Goal: Entertainment & Leisure: Consume media (video, audio)

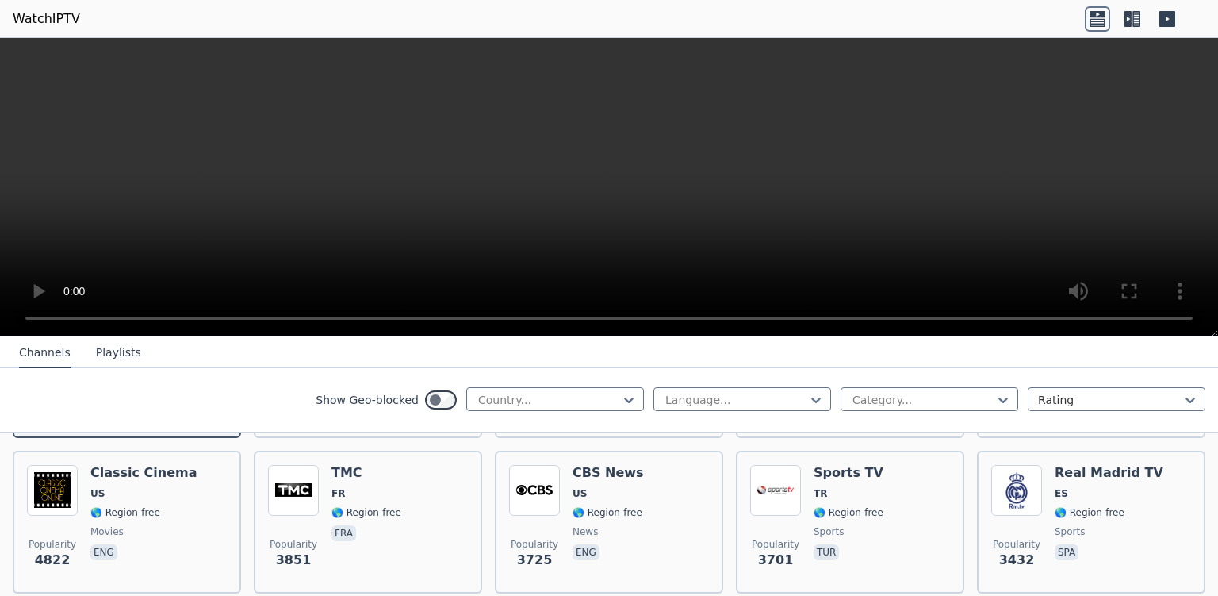
scroll to position [308, 0]
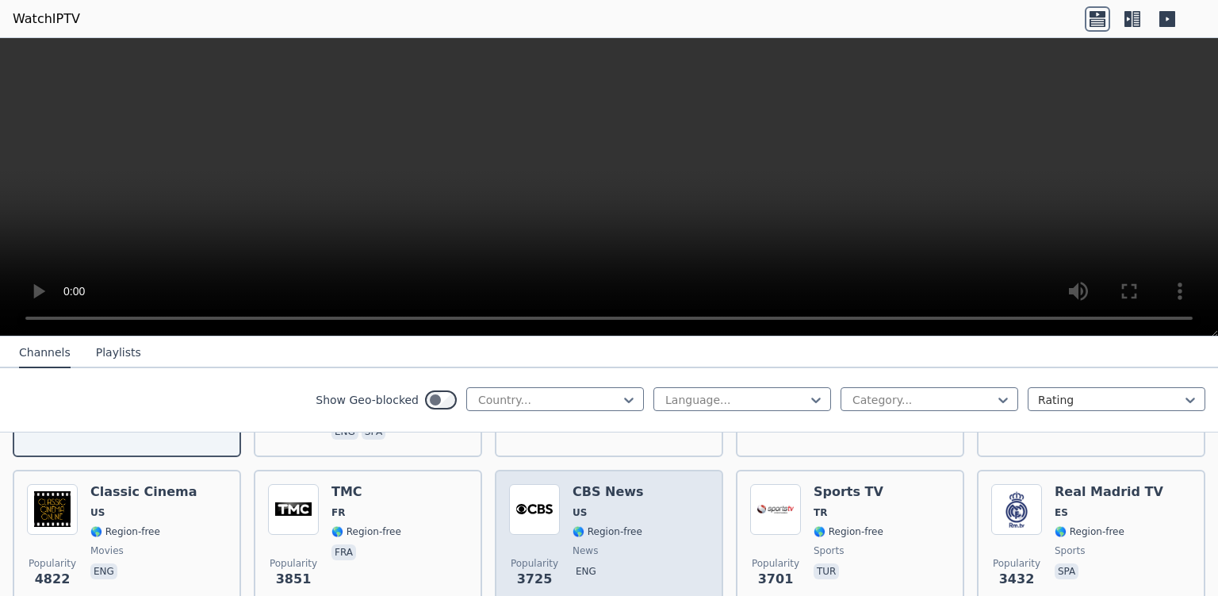
click at [682, 498] on div "Popularity 3725 CBS News US 🌎 Region-free news eng" at bounding box center [609, 541] width 200 height 114
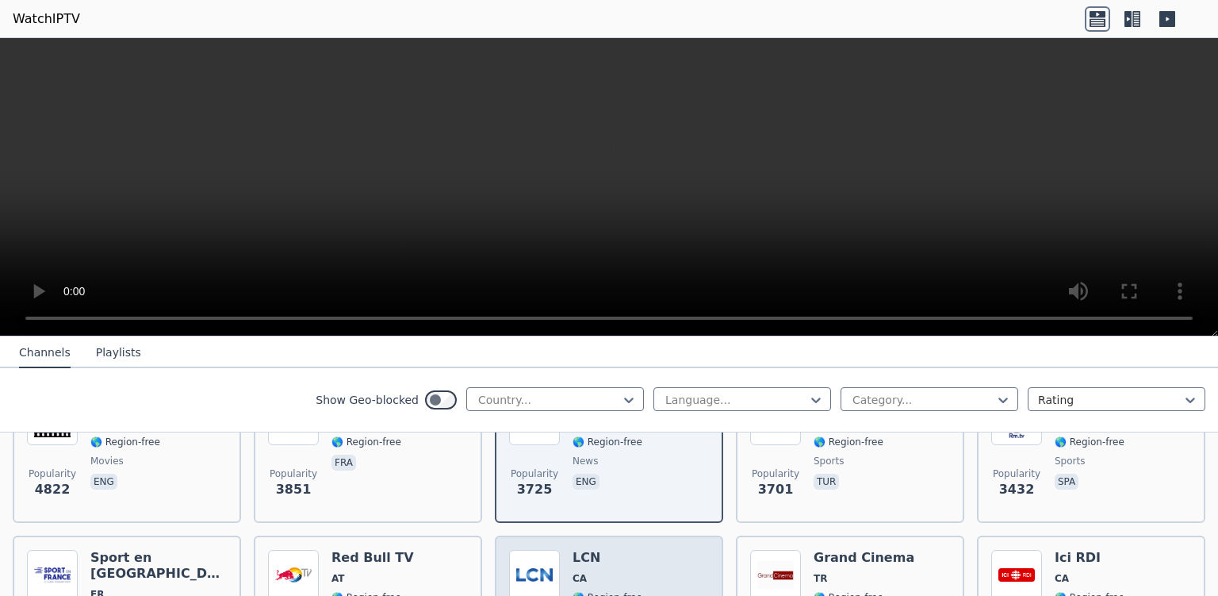
scroll to position [411, 0]
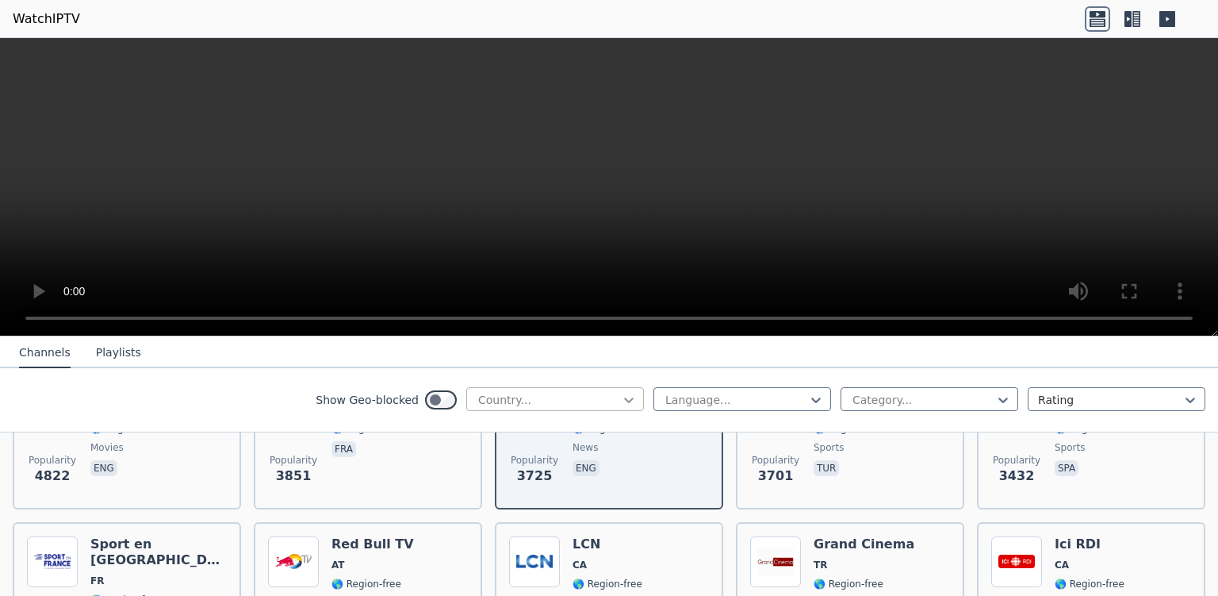
click at [630, 397] on icon at bounding box center [629, 400] width 16 height 16
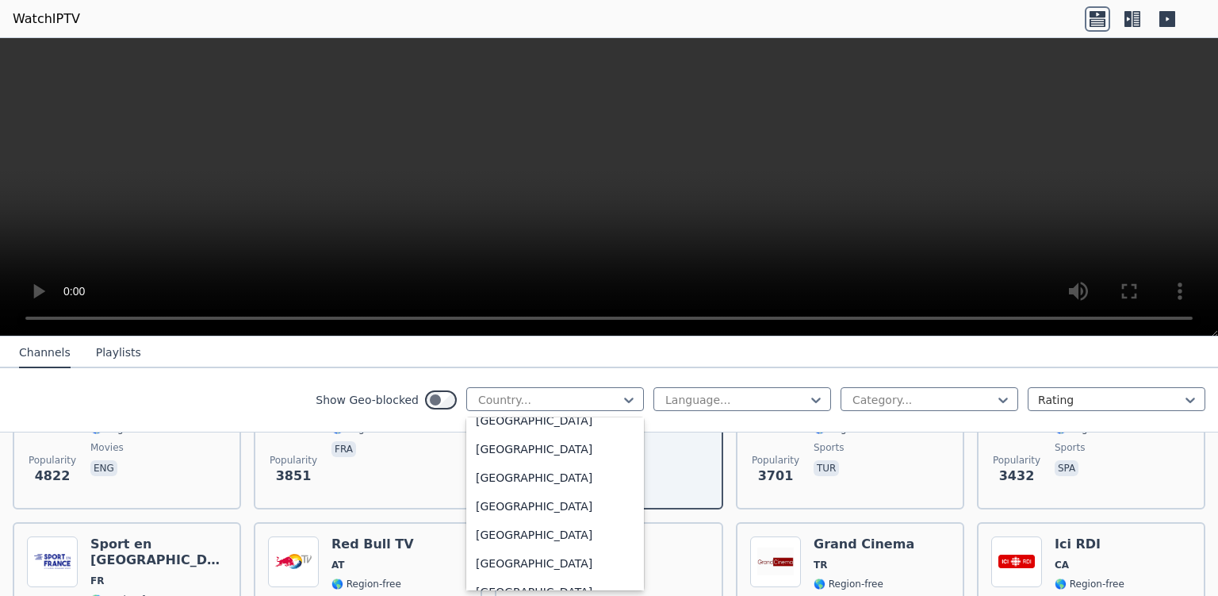
scroll to position [4268, 0]
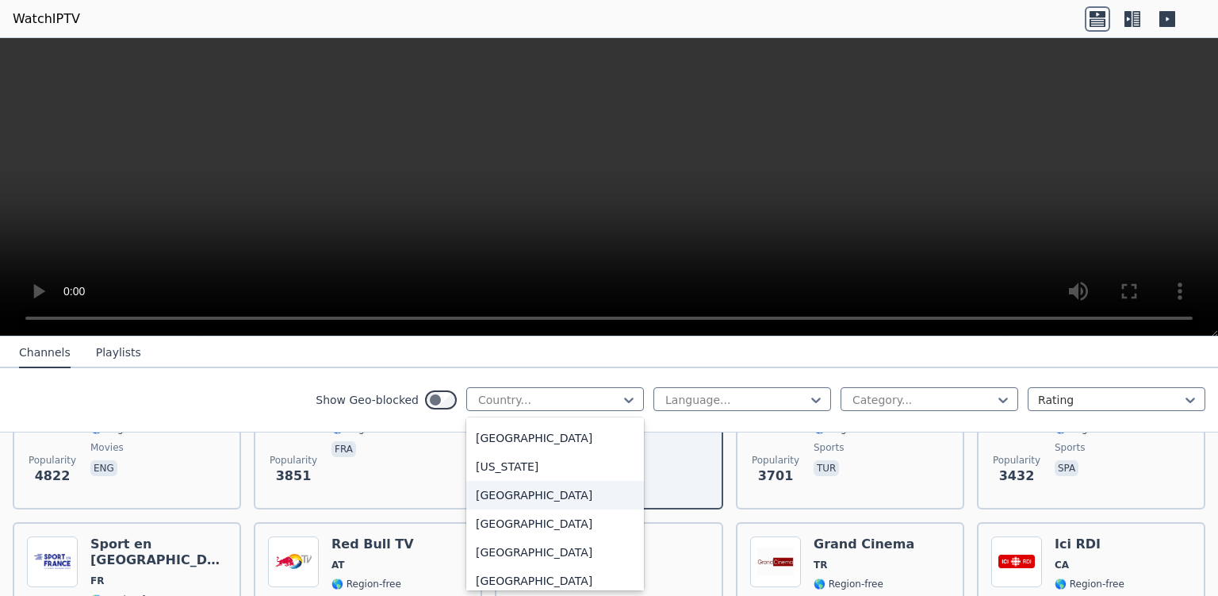
click at [547, 499] on div "[GEOGRAPHIC_DATA]" at bounding box center [555, 495] width 178 height 29
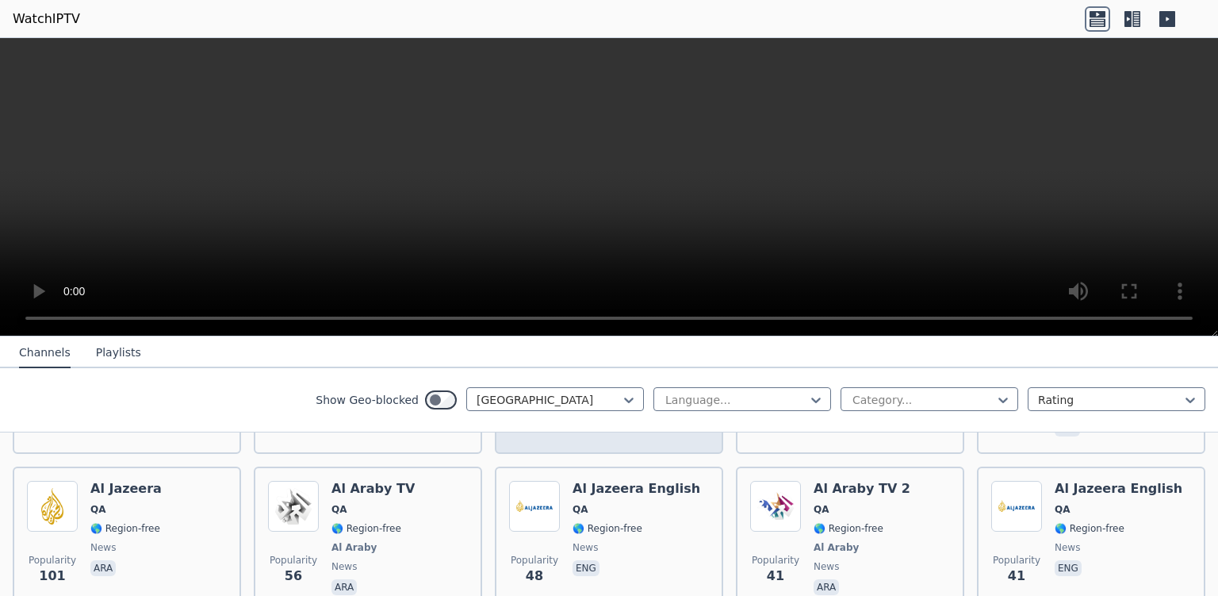
scroll to position [205, 0]
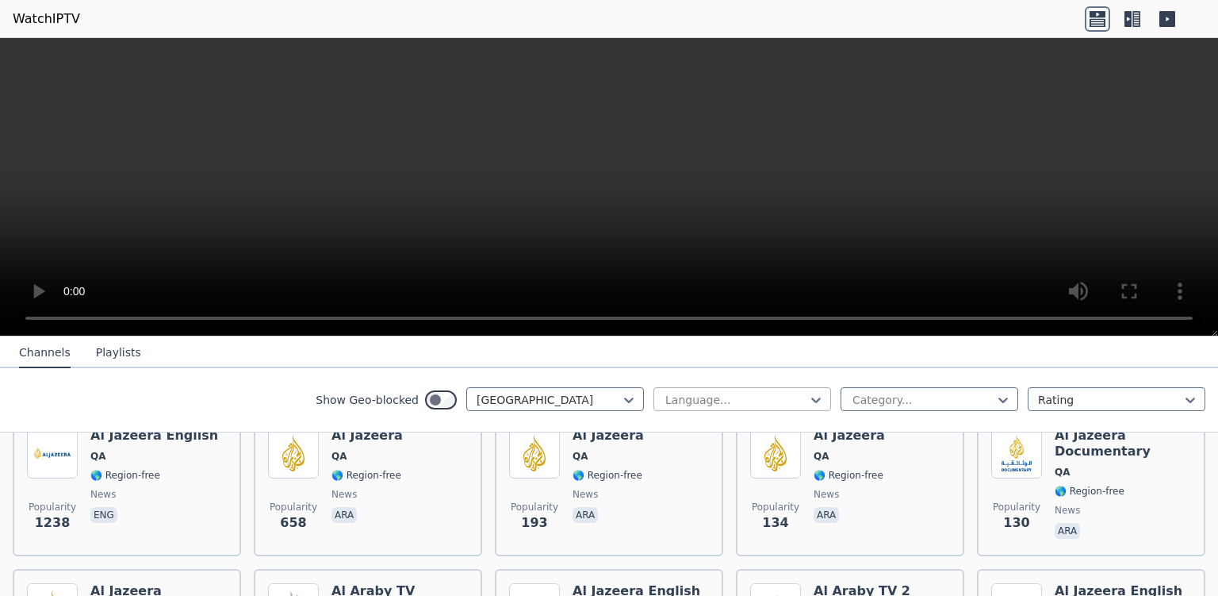
click at [796, 401] on div at bounding box center [736, 400] width 144 height 16
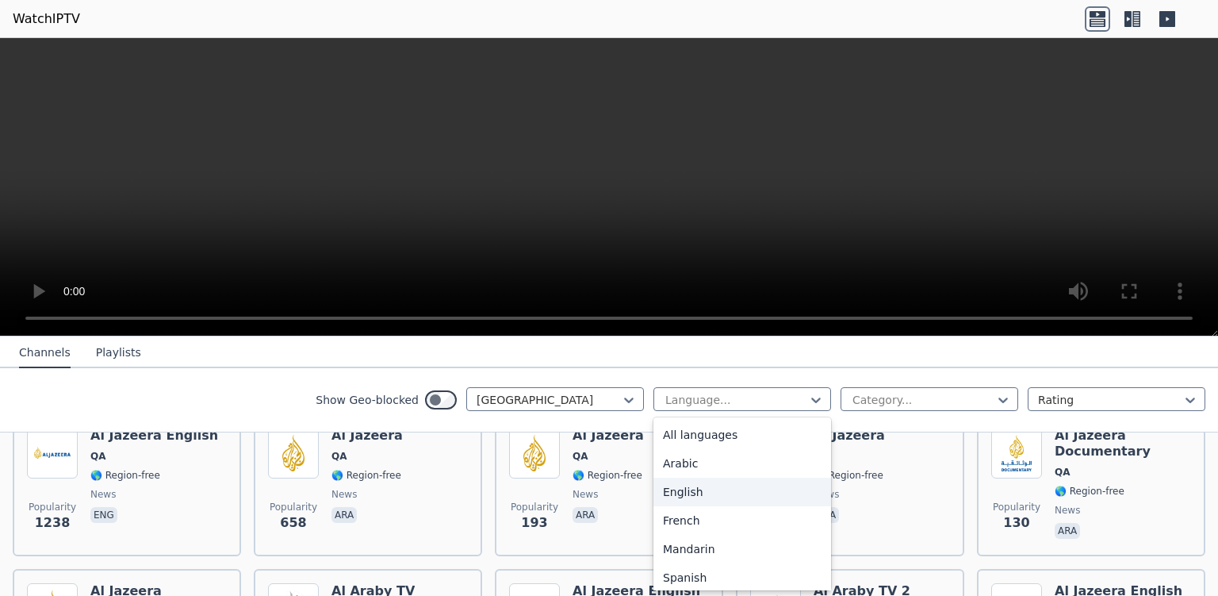
click at [696, 483] on div "English" at bounding box center [743, 492] width 178 height 29
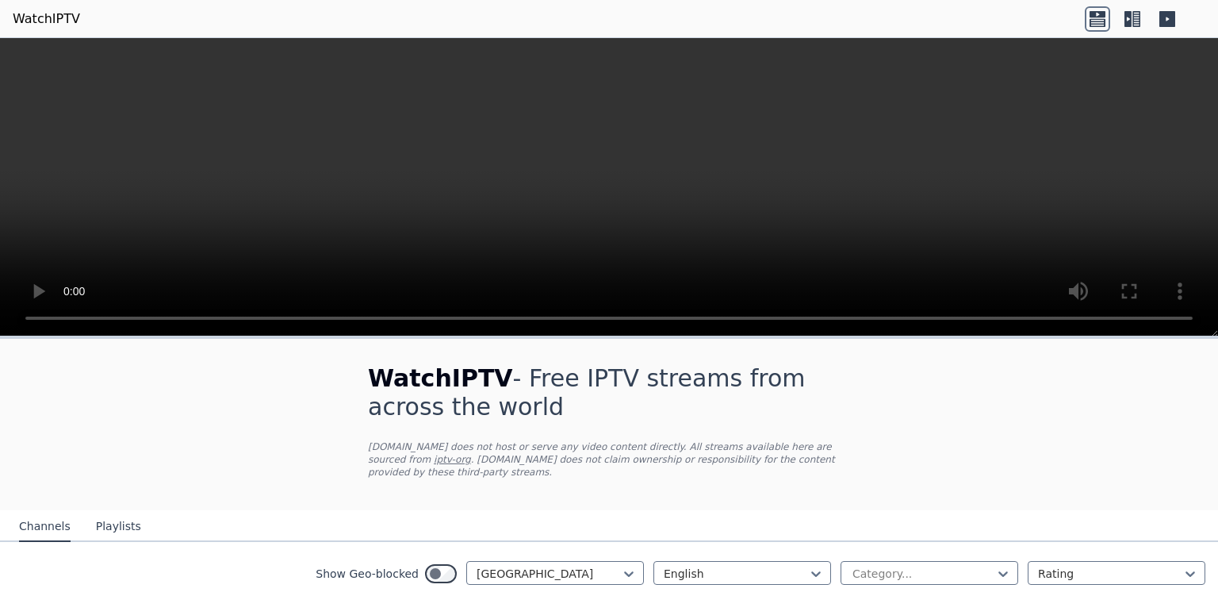
scroll to position [102, 0]
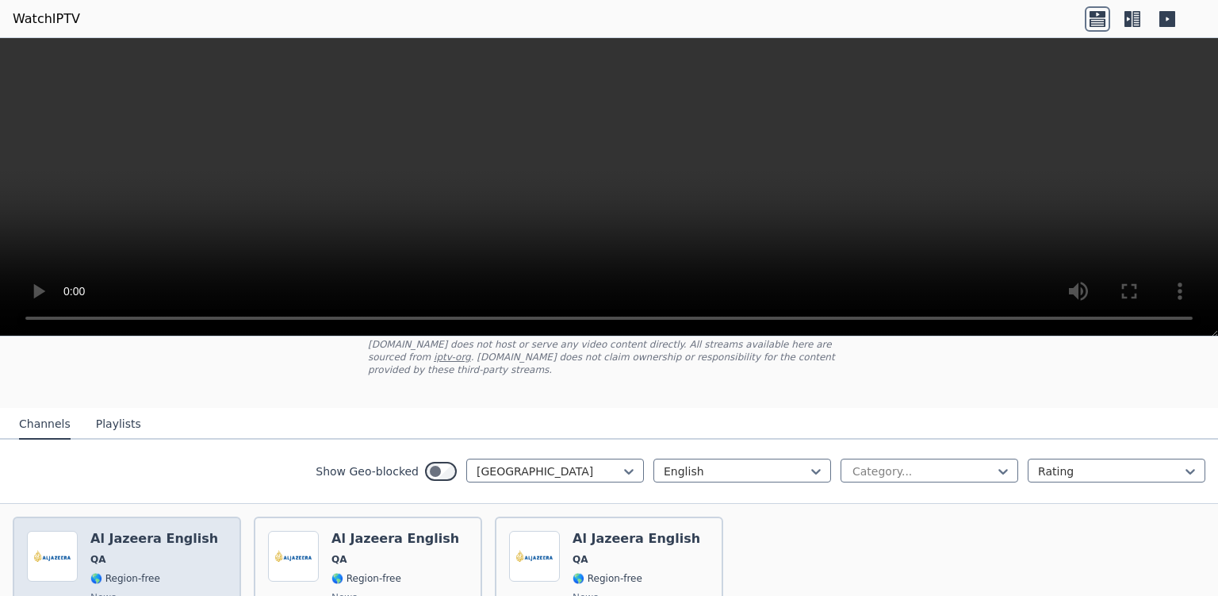
click at [206, 543] on div "Popularity 1238 Al Jazeera English QA 🌎 Region-free news eng" at bounding box center [127, 588] width 200 height 114
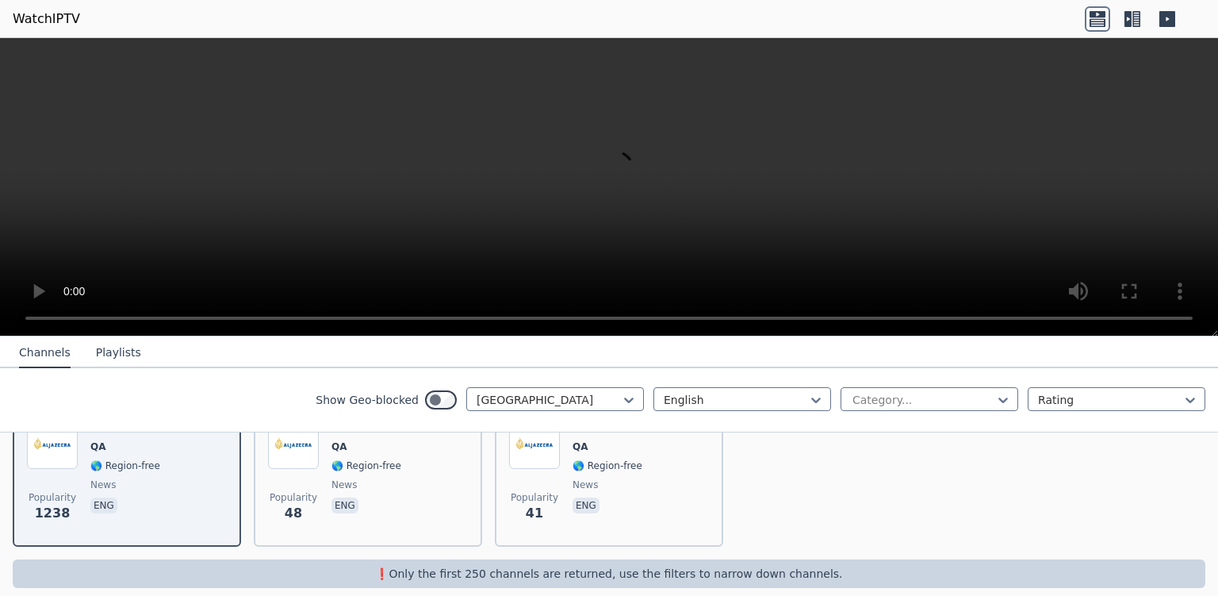
scroll to position [217, 0]
click at [1130, 21] on icon at bounding box center [1128, 19] width 7 height 16
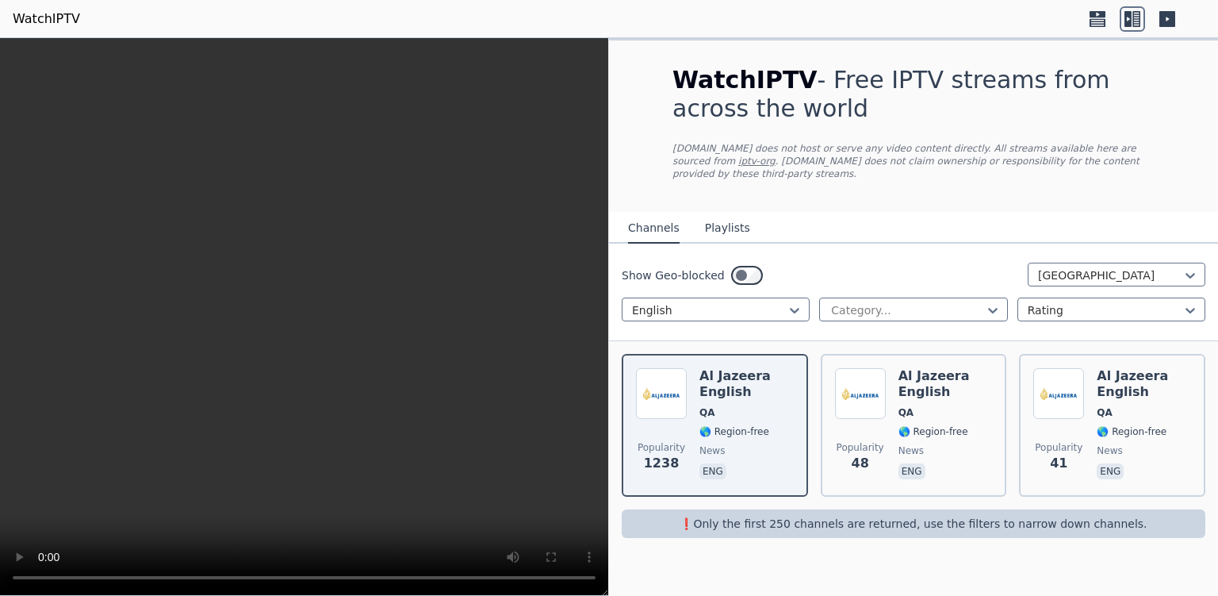
click at [1168, 22] on icon at bounding box center [1168, 19] width 16 height 16
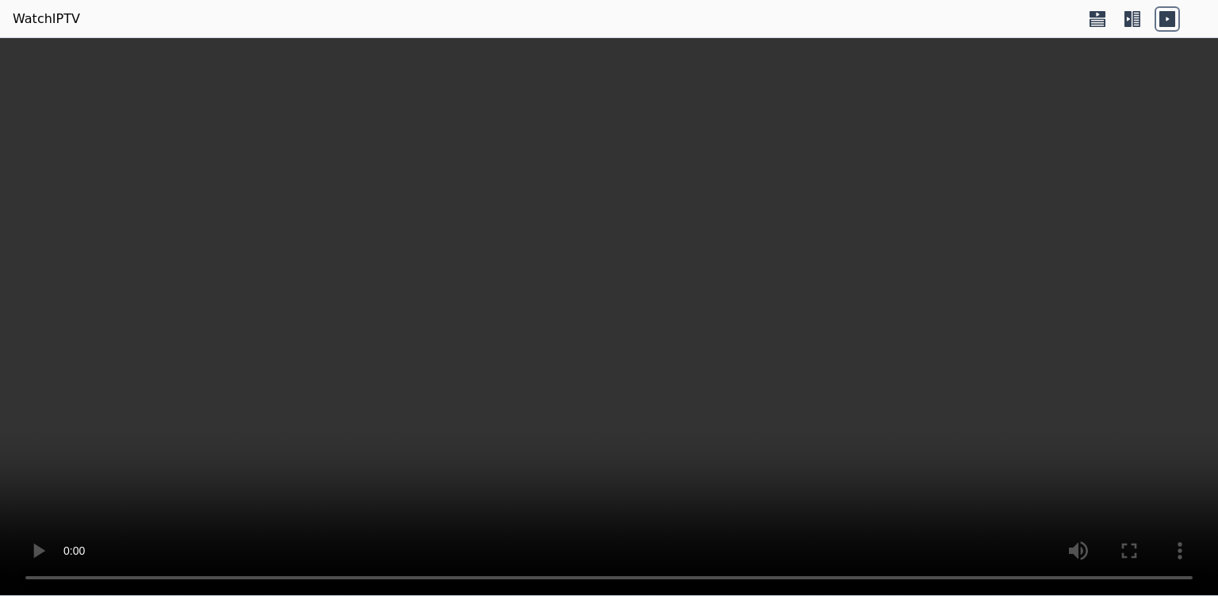
click at [1131, 21] on icon at bounding box center [1128, 19] width 7 height 16
